Goal: Navigation & Orientation: Find specific page/section

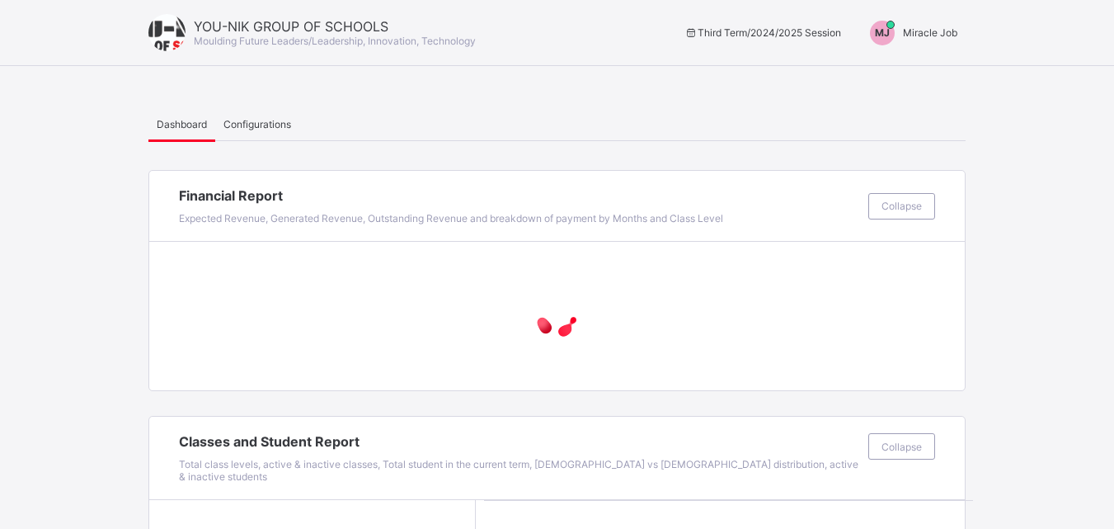
click at [927, 41] on div "[PERSON_NAME] Job" at bounding box center [909, 33] width 112 height 25
click at [928, 21] on div "[PERSON_NAME] Job" at bounding box center [909, 33] width 112 height 25
click at [926, 35] on span "Miracle Job" at bounding box center [930, 32] width 54 height 12
click at [920, 74] on span "Switch to Admin View" at bounding box center [895, 70] width 125 height 19
